Goal: Information Seeking & Learning: Understand process/instructions

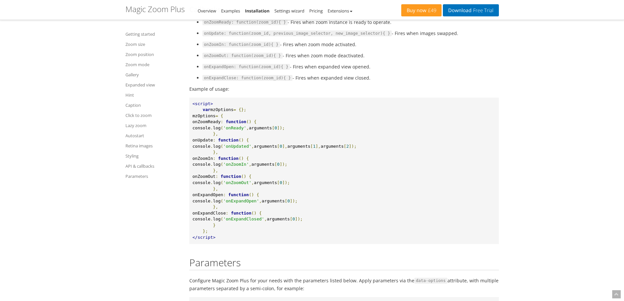
click at [223, 112] on span "mzOptions" at bounding box center [221, 109] width 23 height 5
click at [285, 144] on pre "<script> var mzOptions = {}; mzOptions = { onZoomReady : function () { console …" at bounding box center [343, 171] width 309 height 146
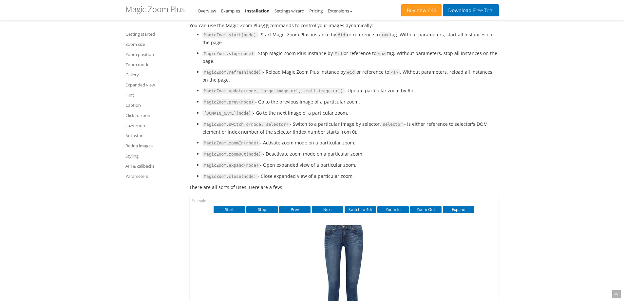
scroll to position [6911, 0]
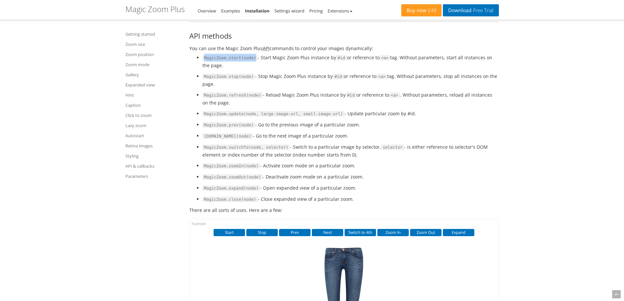
drag, startPoint x: 251, startPoint y: 80, endPoint x: 202, endPoint y: 79, distance: 49.4
click at [202, 79] on ul "MagicZoom.start(node) - Start Magic Zoom Plus instance by #id or reference to <…" at bounding box center [343, 128] width 309 height 149
copy code "MagicZoom.start(node)"
click at [335, 131] on ul "MagicZoom.start(node) - Start Magic Zoom Plus instance by #id or reference to <…" at bounding box center [343, 128] width 309 height 149
click at [134, 75] on link "Gallery" at bounding box center [153, 75] width 56 height 8
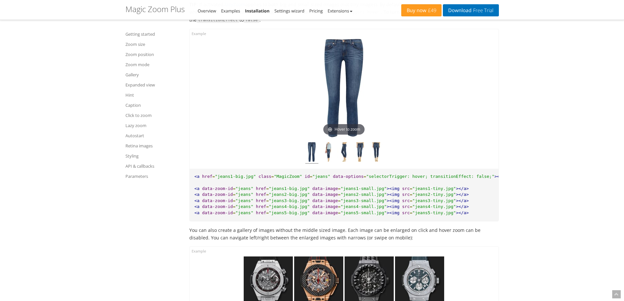
scroll to position [2949, 0]
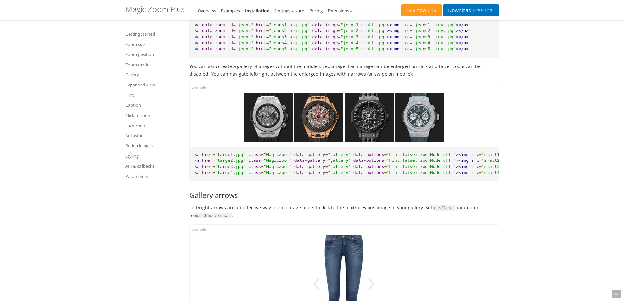
click at [252, 175] on span "class" at bounding box center [254, 172] width 13 height 5
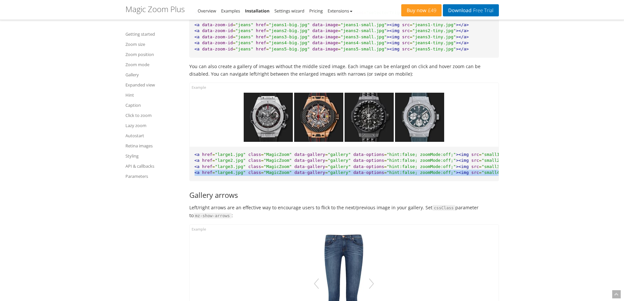
click at [252, 175] on span "class" at bounding box center [254, 172] width 13 height 5
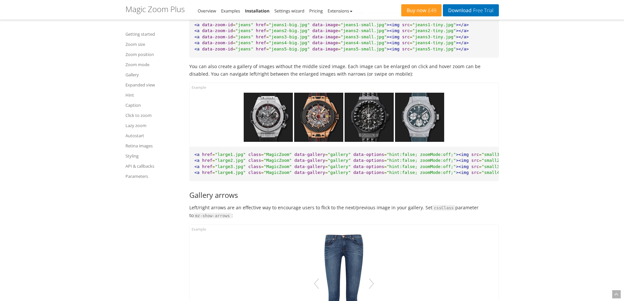
click at [294, 163] on span "data-gallery" at bounding box center [309, 160] width 31 height 5
drag, startPoint x: 286, startPoint y: 160, endPoint x: 411, endPoint y: 160, distance: 124.8
click at [411, 160] on pre "<a href = "large1.jpg" class = "MagicZoom" data-gallery = "gallery" data-option…" at bounding box center [344, 164] width 309 height 34
click at [456, 163] on span "><img" at bounding box center [462, 160] width 13 height 5
click at [328, 157] on span ""gallery"" at bounding box center [339, 154] width 23 height 5
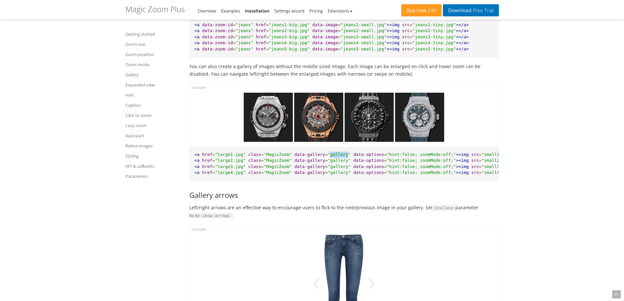
click at [328, 157] on span ""gallery"" at bounding box center [339, 154] width 23 height 5
click at [248, 157] on span "class" at bounding box center [254, 154] width 13 height 5
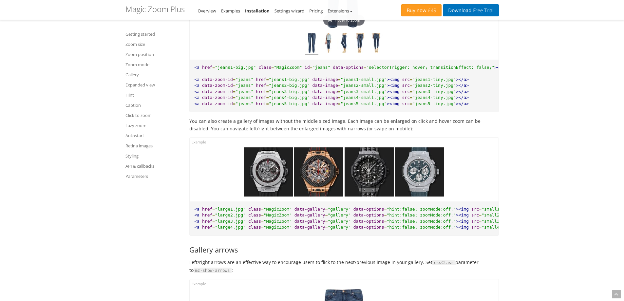
click at [512, 230] on span "></a>" at bounding box center [518, 227] width 13 height 5
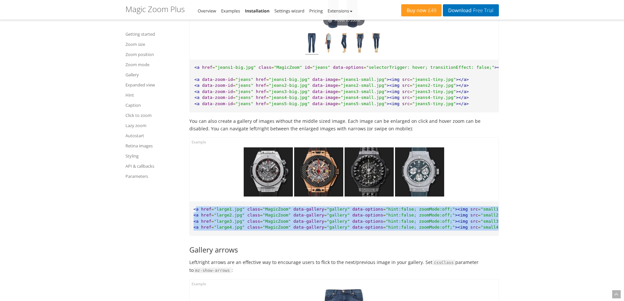
scroll to position [0, 0]
drag, startPoint x: 495, startPoint y: 231, endPoint x: 195, endPoint y: 215, distance: 299.7
click at [195, 215] on pre "<a href = "large1.jpg" class = "MagicZoom" data-gallery = "gallery" data-option…" at bounding box center [344, 218] width 309 height 34
copy pre "<a href = "large1.jpg" class = "MagicZoom" data-gallery = "gallery" data-option…"
click at [279, 166] on img at bounding box center [268, 171] width 49 height 49
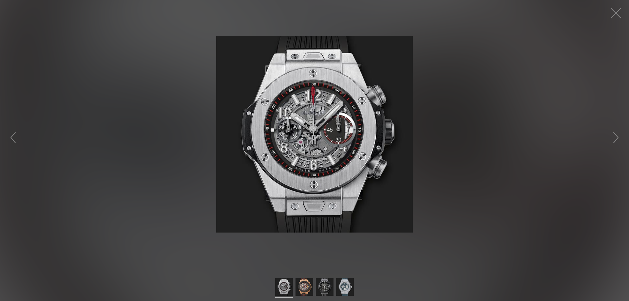
click at [313, 125] on img at bounding box center [314, 134] width 196 height 196
click at [615, 9] on button "button" at bounding box center [616, 13] width 20 height 20
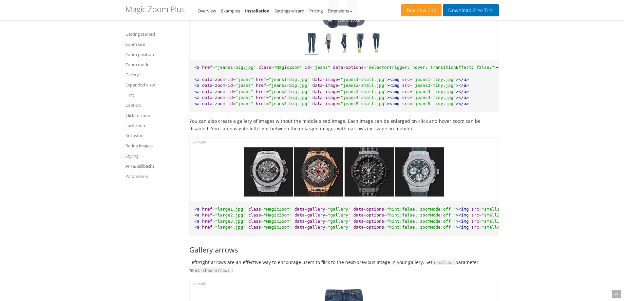
scroll to position [3385, 0]
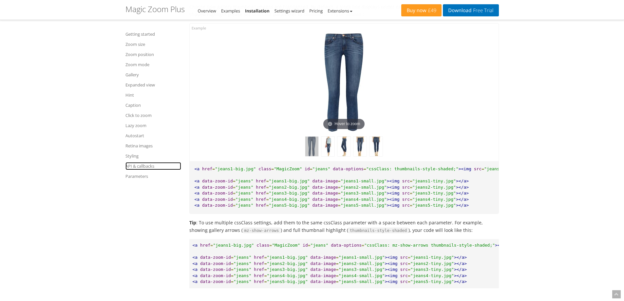
click at [144, 167] on link "API & callbacks" at bounding box center [153, 166] width 56 height 8
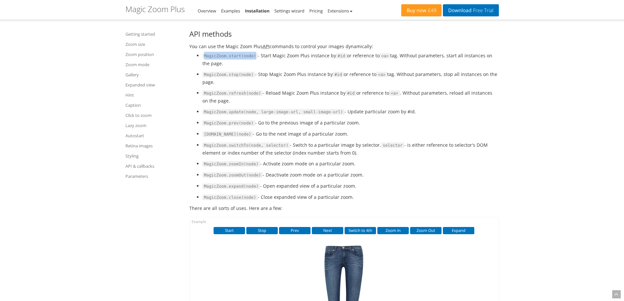
drag, startPoint x: 251, startPoint y: 77, endPoint x: 197, endPoint y: 80, distance: 54.1
click at [202, 67] on li "MagicZoom.start(node) - Start Magic Zoom Plus instance by #id or reference to <…" at bounding box center [350, 59] width 296 height 15
copy code "MagicZoom.start(node)"
click at [320, 138] on li "[DOMAIN_NAME](node) - Go to the next image of a particular zoom." at bounding box center [350, 134] width 296 height 8
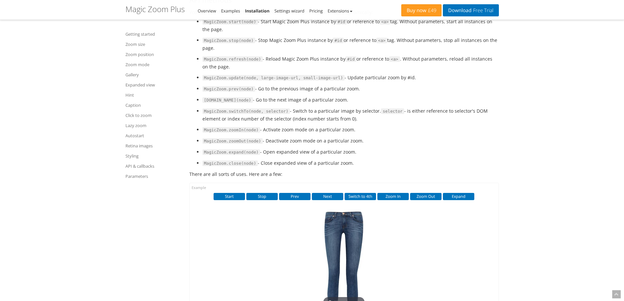
scroll to position [6856, 0]
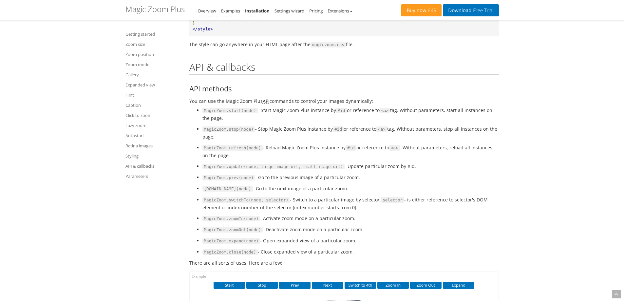
click at [265, 104] on acronym "API" at bounding box center [266, 101] width 7 height 6
drag, startPoint x: 296, startPoint y: 123, endPoint x: 377, endPoint y: 125, distance: 81.6
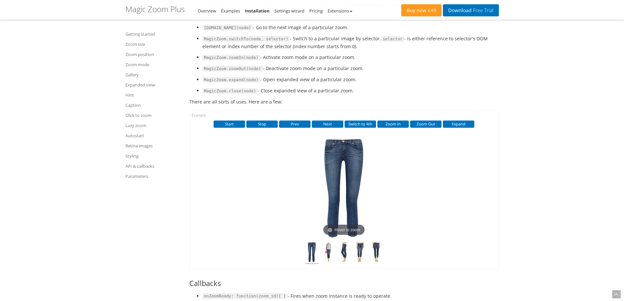
scroll to position [7020, 0]
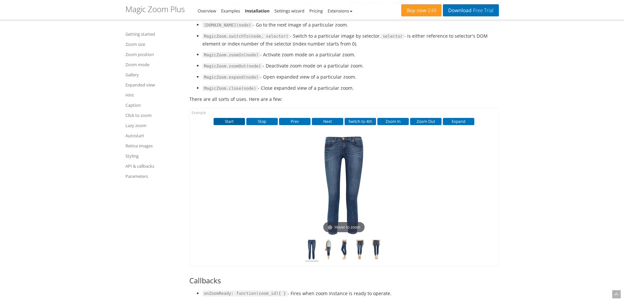
click at [224, 125] on button "Start" at bounding box center [228, 121] width 31 height 7
click at [257, 125] on button "Stop" at bounding box center [261, 121] width 31 height 7
click at [221, 125] on button "Start" at bounding box center [228, 121] width 31 height 7
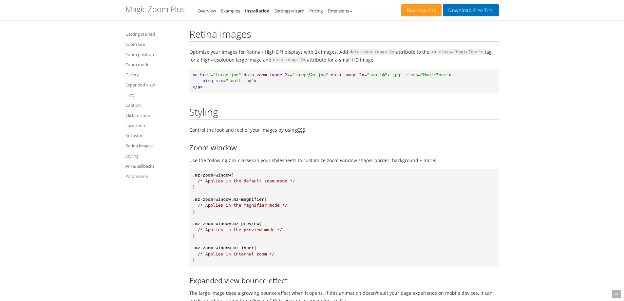
scroll to position [5885, 0]
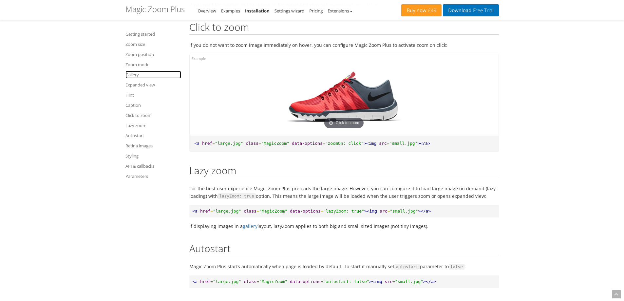
click at [135, 71] on link "Gallery" at bounding box center [153, 75] width 56 height 8
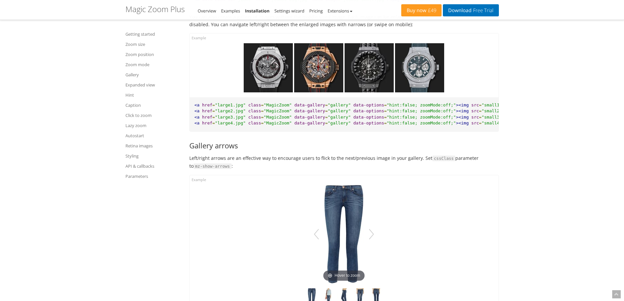
scroll to position [3112, 0]
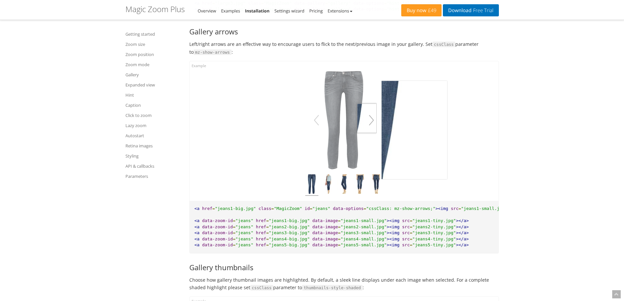
click at [372, 128] on button "button" at bounding box center [371, 120] width 10 height 18
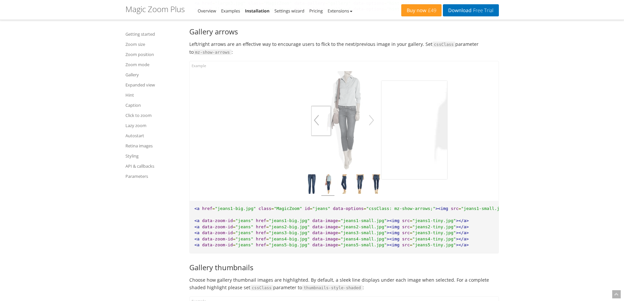
click at [315, 129] on button "button" at bounding box center [316, 120] width 10 height 18
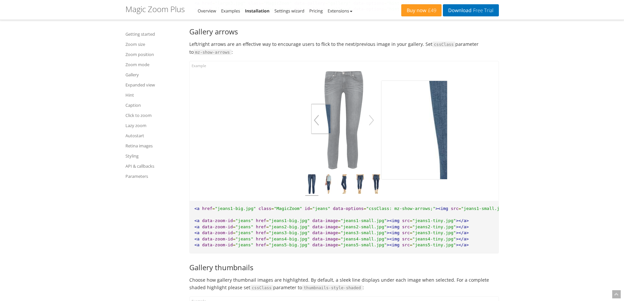
click at [314, 129] on button "button" at bounding box center [316, 120] width 10 height 18
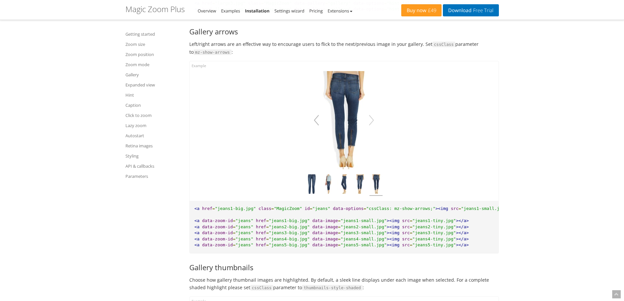
click at [314, 129] on button "button" at bounding box center [316, 120] width 10 height 18
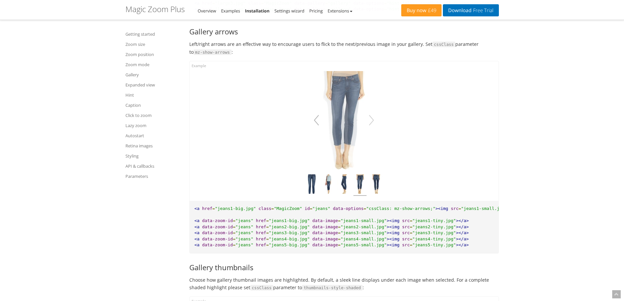
click at [314, 129] on button "button" at bounding box center [316, 120] width 10 height 18
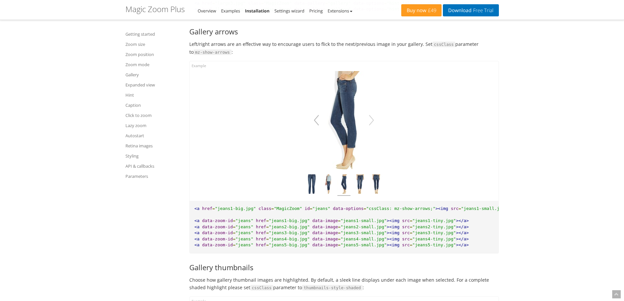
click at [314, 129] on button "button" at bounding box center [316, 120] width 10 height 18
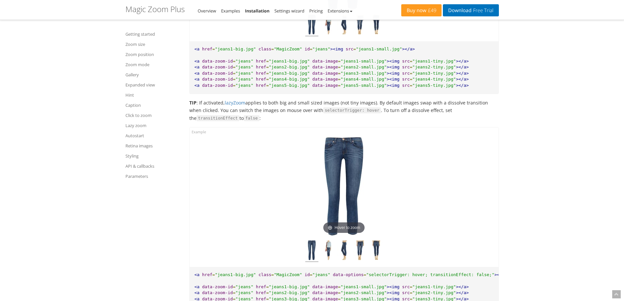
scroll to position [2894, 0]
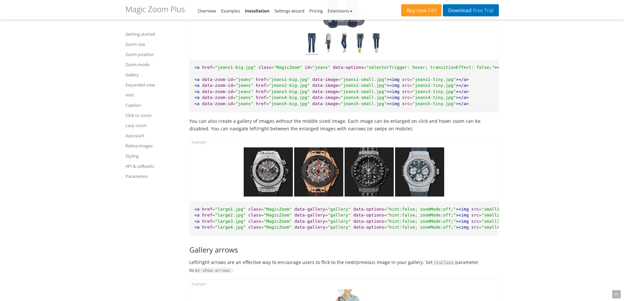
click at [267, 172] on img at bounding box center [268, 171] width 49 height 49
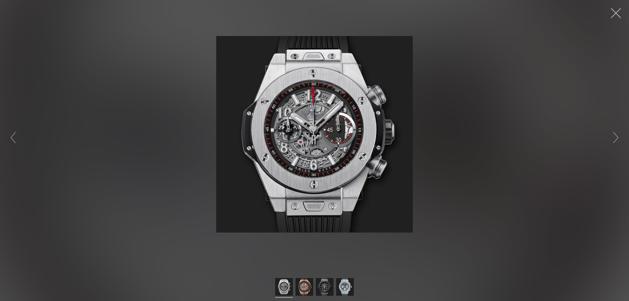
click at [612, 14] on button "button" at bounding box center [616, 13] width 20 height 20
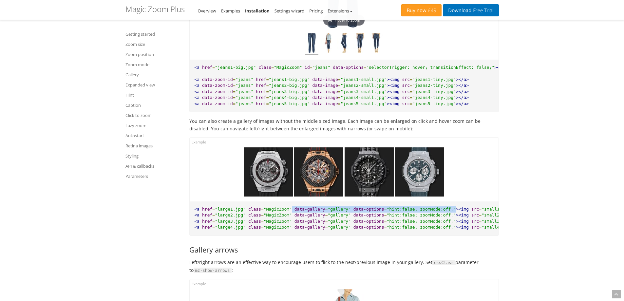
drag, startPoint x: 433, startPoint y: 213, endPoint x: 284, endPoint y: 214, distance: 149.0
click at [284, 214] on pre "<a href = "large1.jpg" class = "MagicZoom" data-gallery = "gallery" data-option…" at bounding box center [344, 218] width 309 height 34
copy pre "data-gallery = "gallery" data-options = "hint:false; zoomMode:off;""
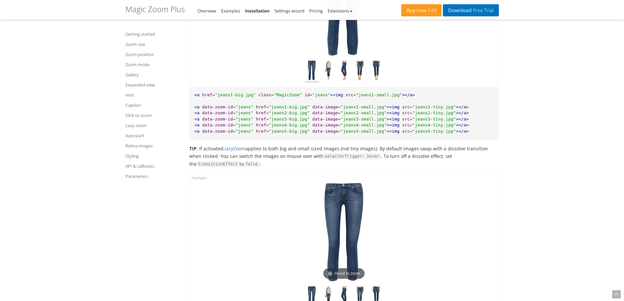
scroll to position [2675, 0]
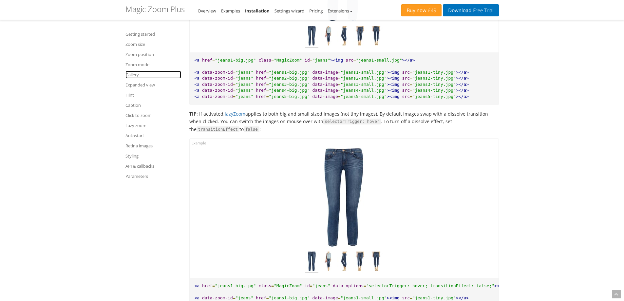
click at [134, 74] on link "Gallery" at bounding box center [153, 75] width 56 height 8
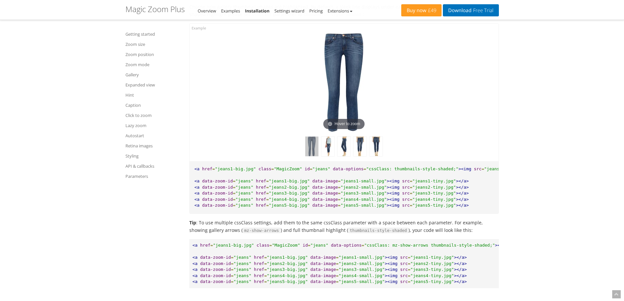
scroll to position [3603, 0]
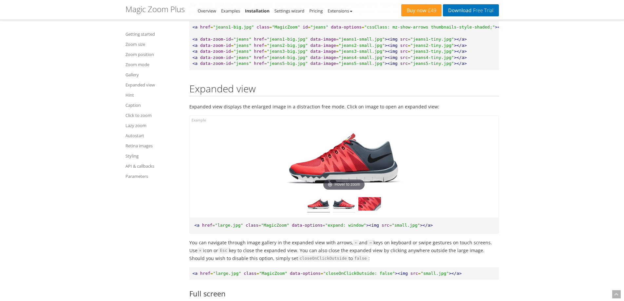
click at [340, 213] on img at bounding box center [344, 204] width 23 height 15
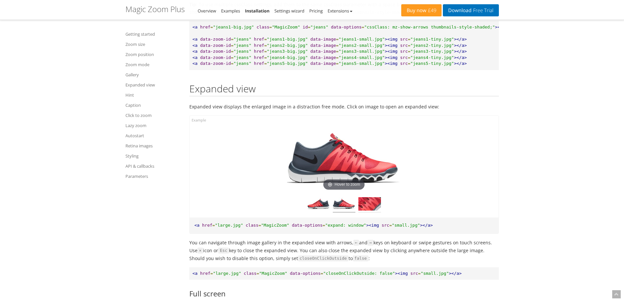
click at [365, 213] on img at bounding box center [369, 204] width 23 height 15
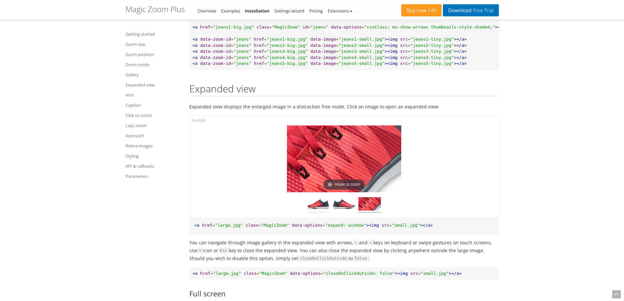
click at [317, 213] on img at bounding box center [318, 204] width 23 height 15
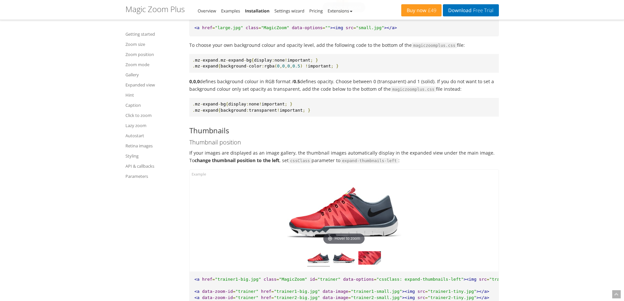
scroll to position [4531, 0]
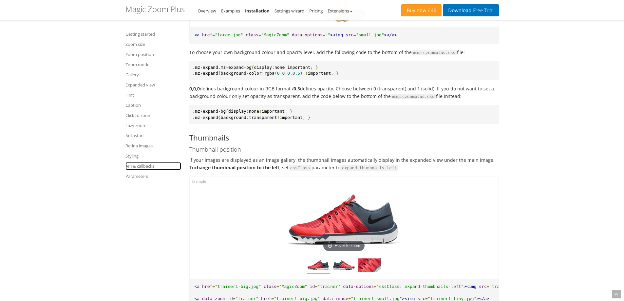
click at [139, 166] on link "API & callbacks" at bounding box center [153, 166] width 56 height 8
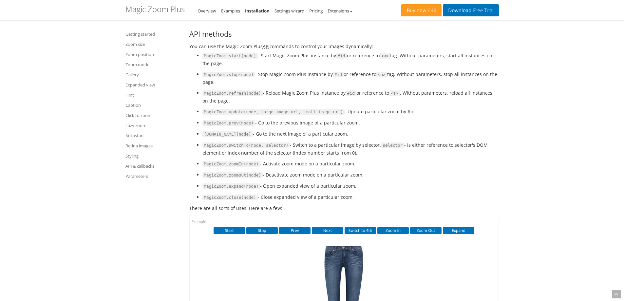
click at [237, 148] on code "MagicZoom.switchTo(node, selector)" at bounding box center [246, 145] width 88 height 6
click at [231, 167] on code "MagicZoom.zoomIn(node)" at bounding box center [231, 164] width 58 height 6
copy code "zoomIn"
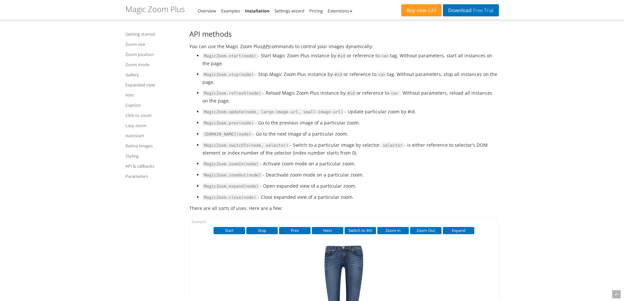
click at [236, 189] on code "MagicZoom.expand(node)" at bounding box center [231, 186] width 58 height 6
copy code "expand"
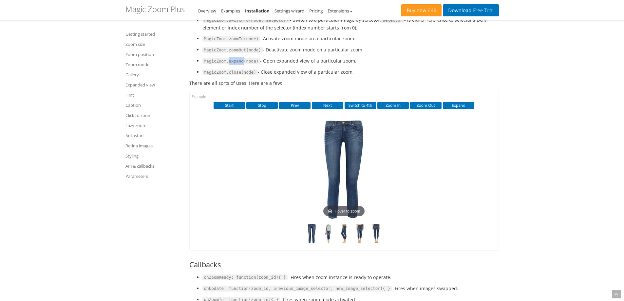
scroll to position [7020, 0]
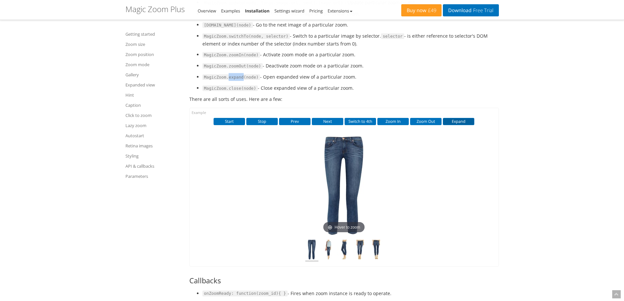
click at [460, 125] on button "Expand" at bounding box center [458, 121] width 31 height 7
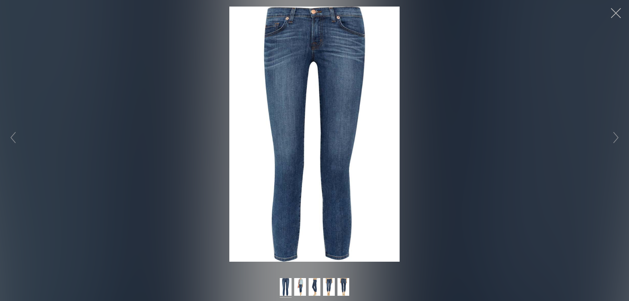
click at [614, 13] on button "button" at bounding box center [616, 13] width 20 height 20
